Goal: Navigation & Orientation: Find specific page/section

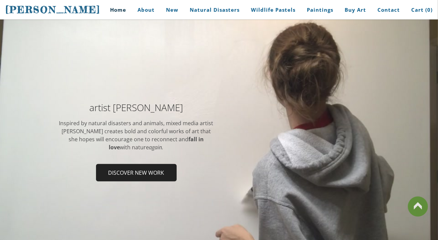
scroll to position [35, 0]
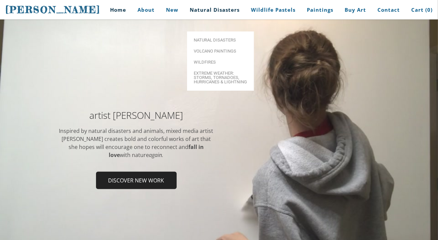
click at [201, 9] on link "Natural Disasters" at bounding box center [215, 9] width 60 height 15
click at [203, 15] on link "Natural Disasters" at bounding box center [215, 9] width 60 height 15
click at [200, 49] on span "Volcano paintings" at bounding box center [221, 51] width 54 height 4
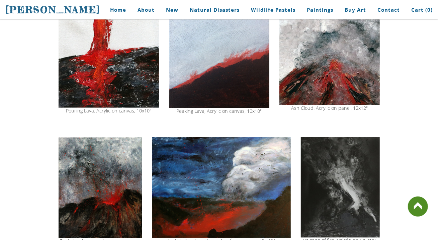
scroll to position [527, 0]
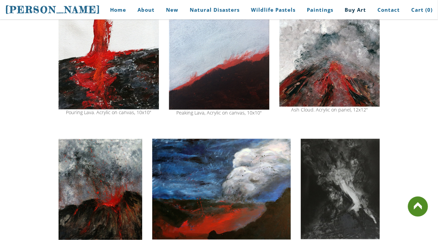
click at [350, 11] on link "Buy Art" at bounding box center [355, 9] width 31 height 15
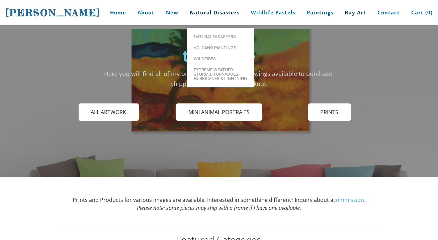
click at [214, 17] on link "Natural Disasters" at bounding box center [215, 12] width 60 height 25
click at [205, 57] on span "Wildfires" at bounding box center [221, 59] width 54 height 4
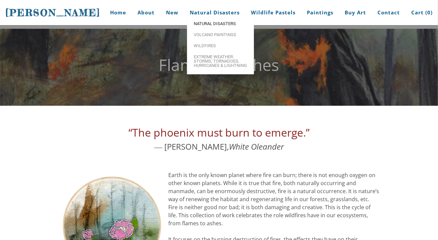
click at [199, 26] on span "Natural Disasters" at bounding box center [221, 23] width 54 height 4
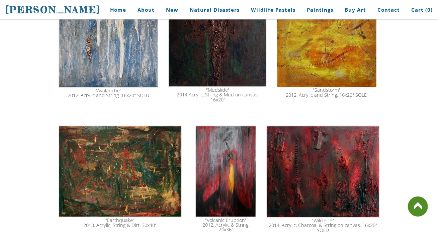
scroll to position [897, 0]
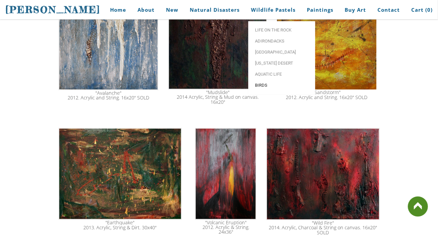
click at [272, 83] on link "Birds" at bounding box center [282, 85] width 67 height 11
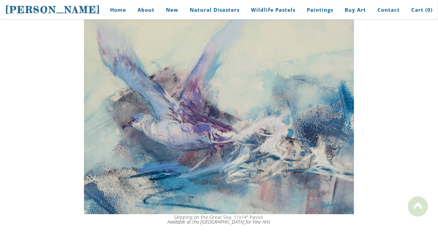
scroll to position [130, 0]
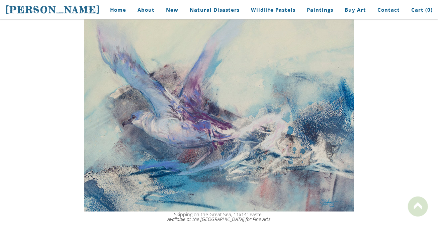
drag, startPoint x: 438, startPoint y: 8, endPoint x: 438, endPoint y: 26, distance: 18.4
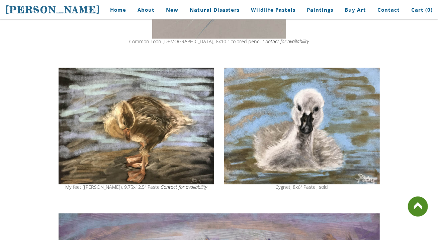
scroll to position [675, 0]
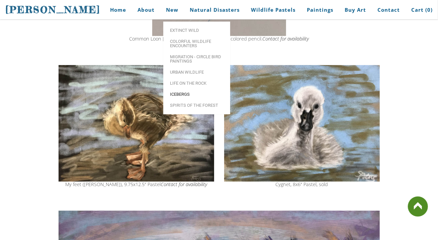
click at [182, 94] on span "Icebergs" at bounding box center [197, 94] width 54 height 4
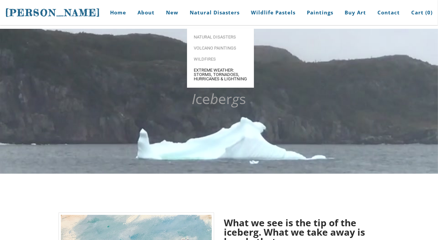
click at [199, 71] on span "Extreme Weather: Storms, Tornadoes, Hurricanes & Lightning" at bounding box center [221, 74] width 54 height 13
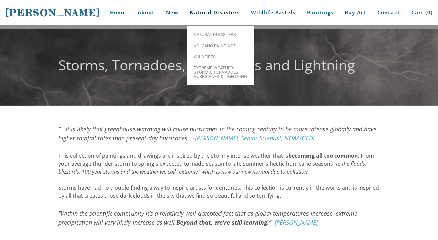
click at [204, 16] on link "Natural Disasters" at bounding box center [215, 12] width 60 height 25
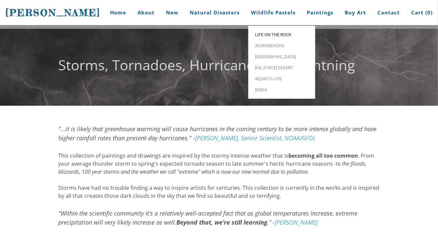
click at [262, 33] on span "Life on the Rock" at bounding box center [282, 34] width 54 height 4
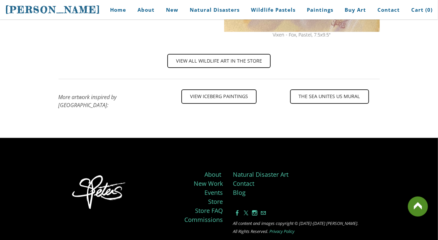
scroll to position [1030, 0]
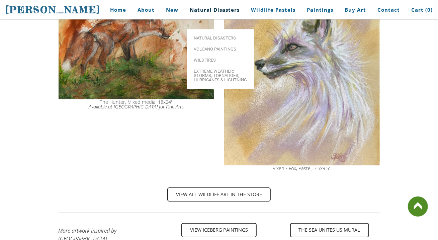
click at [215, 16] on link "Natural Disasters" at bounding box center [215, 9] width 60 height 15
click at [221, 47] on span "Volcano paintings" at bounding box center [221, 49] width 54 height 4
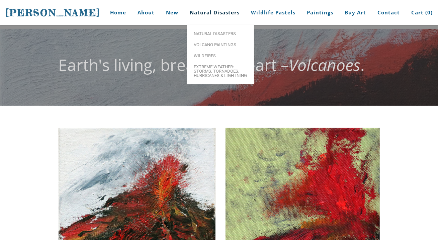
click at [208, 16] on link "Natural Disasters" at bounding box center [215, 12] width 60 height 25
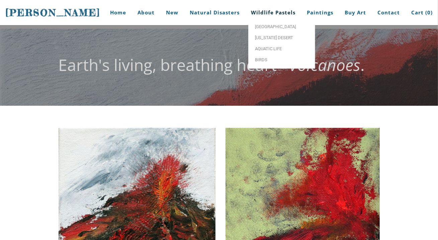
click at [279, 12] on link "Wildlife Pastels" at bounding box center [273, 12] width 55 height 25
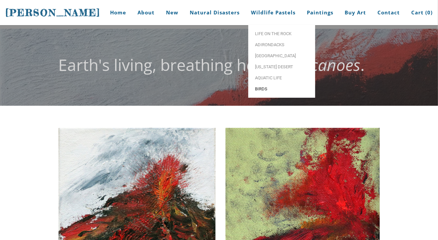
click at [266, 86] on link "Birds" at bounding box center [282, 88] width 67 height 11
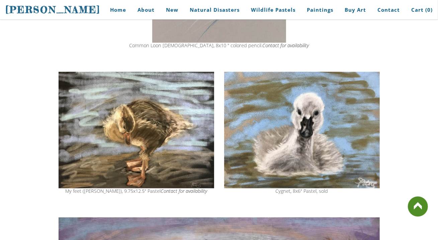
scroll to position [674, 0]
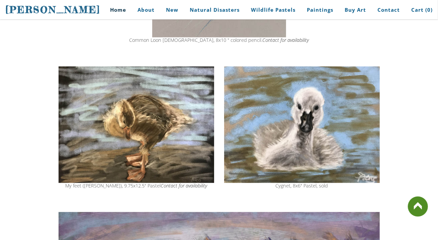
click at [117, 17] on link "Home" at bounding box center [115, 9] width 31 height 15
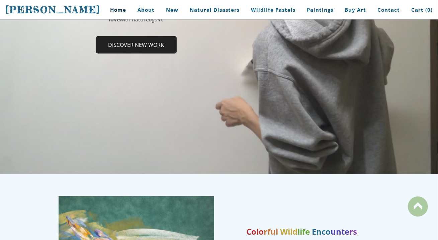
scroll to position [159, 0]
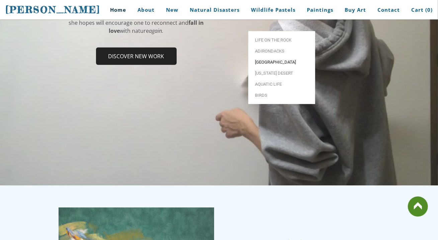
click at [266, 60] on span "[GEOGRAPHIC_DATA]" at bounding box center [282, 62] width 54 height 4
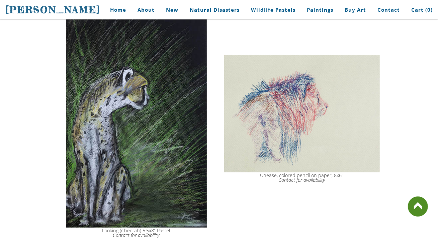
scroll to position [126, 0]
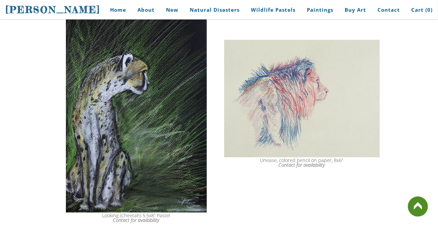
drag, startPoint x: 436, startPoint y: 102, endPoint x: 436, endPoint y: 107, distance: 4.1
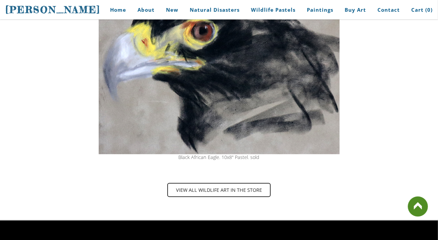
scroll to position [415, 0]
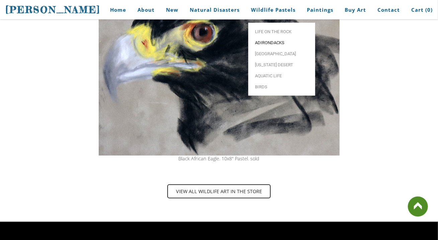
click at [283, 41] on span "Adirondacks" at bounding box center [282, 43] width 54 height 4
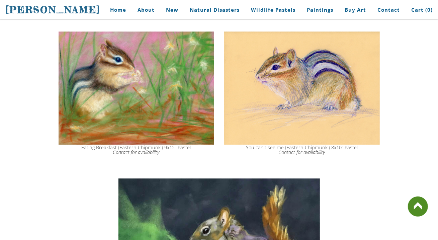
scroll to position [783, 0]
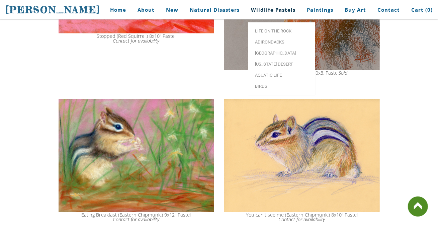
click at [273, 16] on link "Wildlife Pastels" at bounding box center [273, 9] width 55 height 15
click at [278, 29] on span "Life on the Rock" at bounding box center [282, 31] width 54 height 4
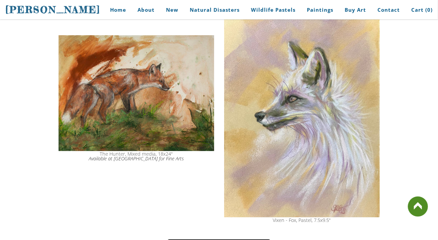
scroll to position [980, 0]
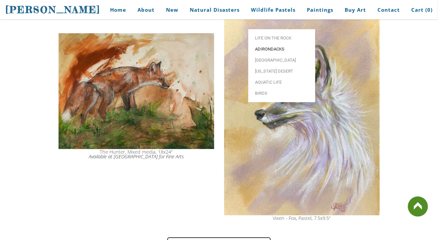
click at [271, 47] on span "Adirondacks" at bounding box center [282, 49] width 54 height 4
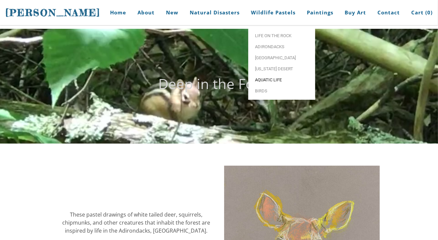
click at [276, 76] on link "Aquatic life" at bounding box center [282, 79] width 67 height 11
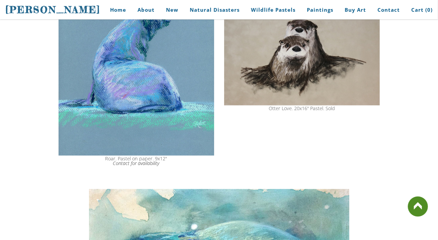
drag, startPoint x: 438, startPoint y: 29, endPoint x: 438, endPoint y: 89, distance: 60.0
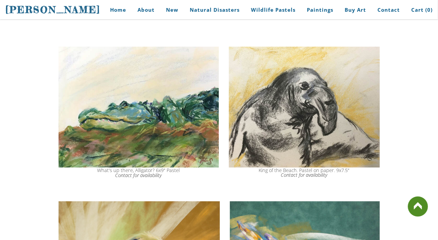
scroll to position [676, 0]
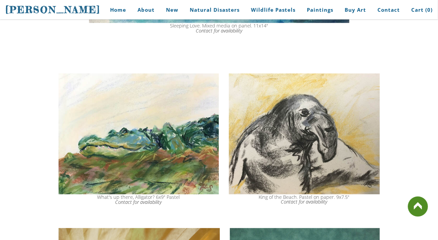
drag, startPoint x: 434, startPoint y: 137, endPoint x: 435, endPoint y: 124, distance: 12.8
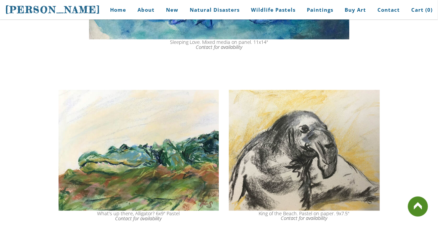
scroll to position [671, 0]
